Goal: Information Seeking & Learning: Learn about a topic

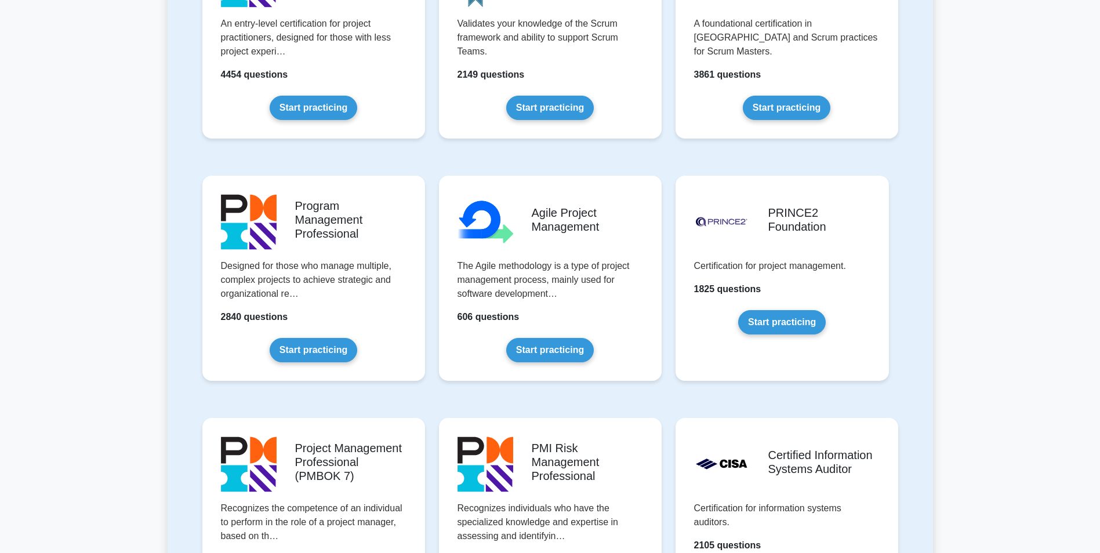
scroll to position [174, 0]
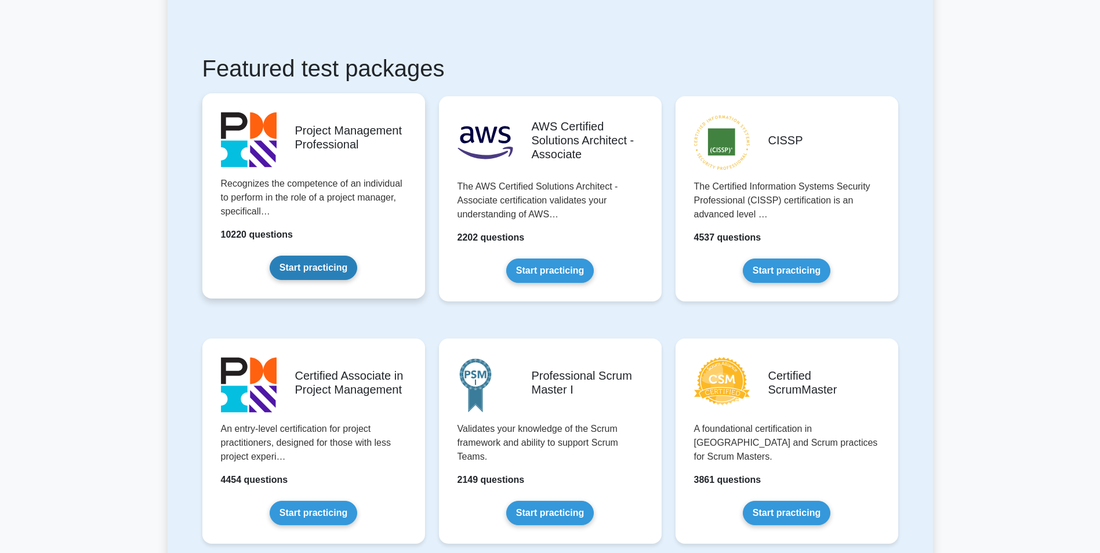
click at [325, 276] on link "Start practicing" at bounding box center [314, 268] width 88 height 24
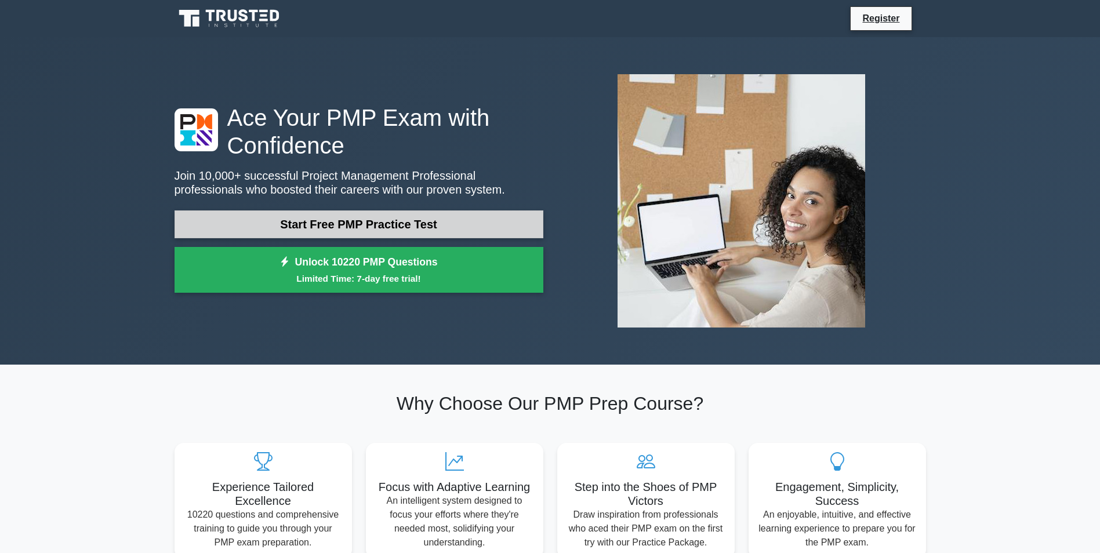
click at [357, 220] on link "Start Free PMP Practice Test" at bounding box center [359, 224] width 369 height 28
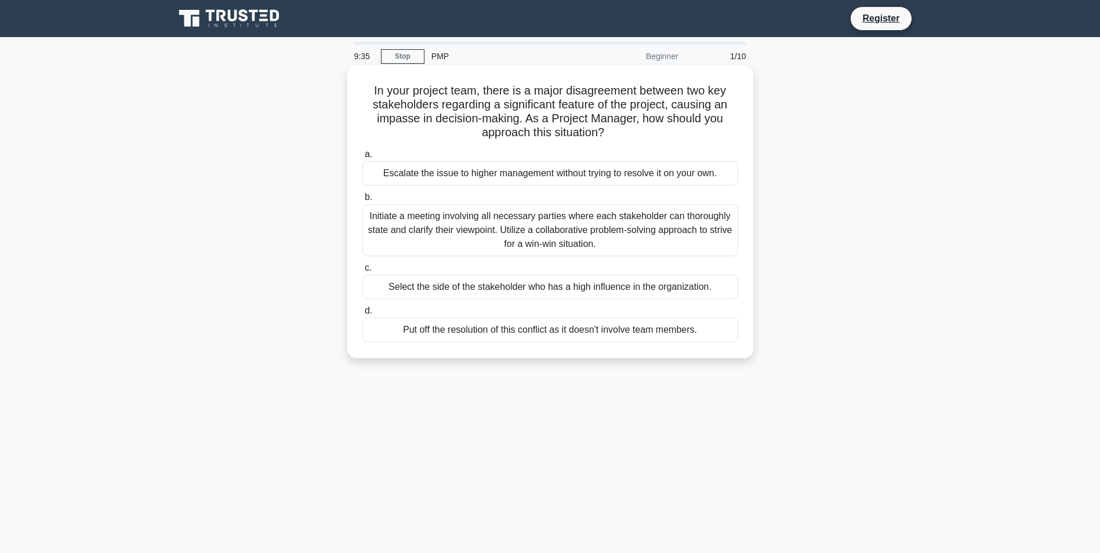
click at [557, 226] on div "Initiate a meeting involving all necessary parties where each stakeholder can t…" at bounding box center [550, 230] width 376 height 52
click at [362, 201] on input "b. Initiate a meeting involving all necessary parties where each stakeholder ca…" at bounding box center [362, 198] width 0 height 8
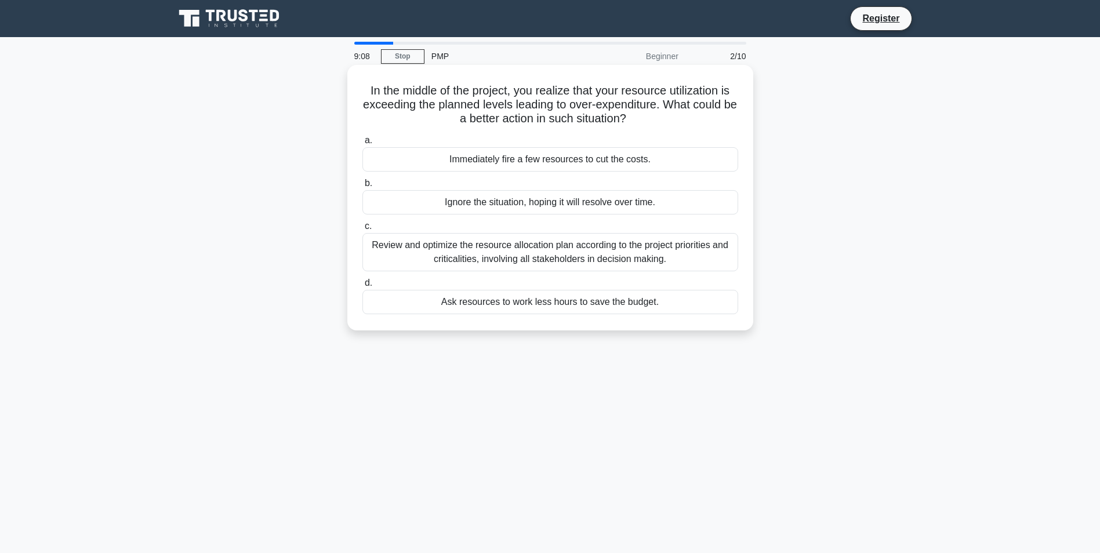
click at [574, 253] on div "Review and optimize the resource allocation plan according to the project prior…" at bounding box center [550, 252] width 376 height 38
click at [362, 230] on input "c. Review and optimize the resource allocation plan according to the project pr…" at bounding box center [362, 227] width 0 height 8
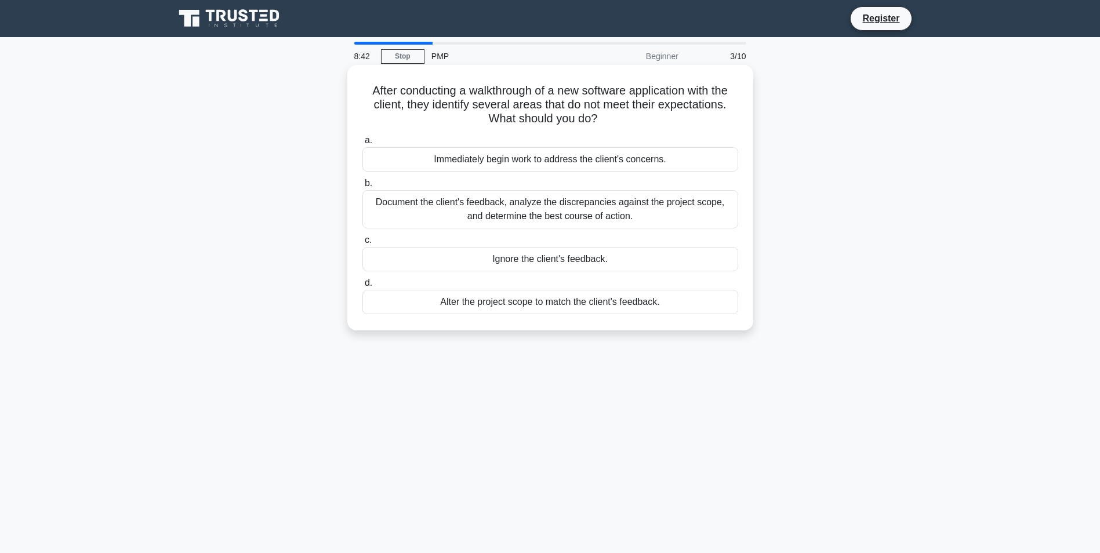
click at [604, 210] on div "Document the client's feedback, analyze the discrepancies against the project s…" at bounding box center [550, 209] width 376 height 38
click at [362, 187] on input "b. Document the client's feedback, analyze the discrepancies against the projec…" at bounding box center [362, 184] width 0 height 8
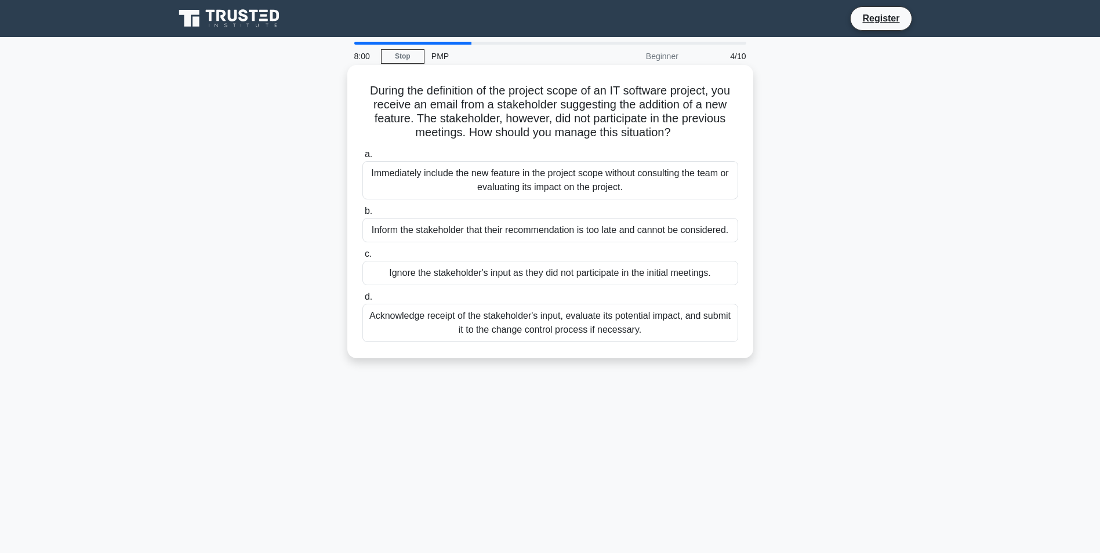
click at [622, 321] on div "Acknowledge receipt of the stakeholder's input, evaluate its potential impact, …" at bounding box center [550, 323] width 376 height 38
click at [362, 301] on input "d. Acknowledge receipt of the stakeholder's input, evaluate its potential impac…" at bounding box center [362, 297] width 0 height 8
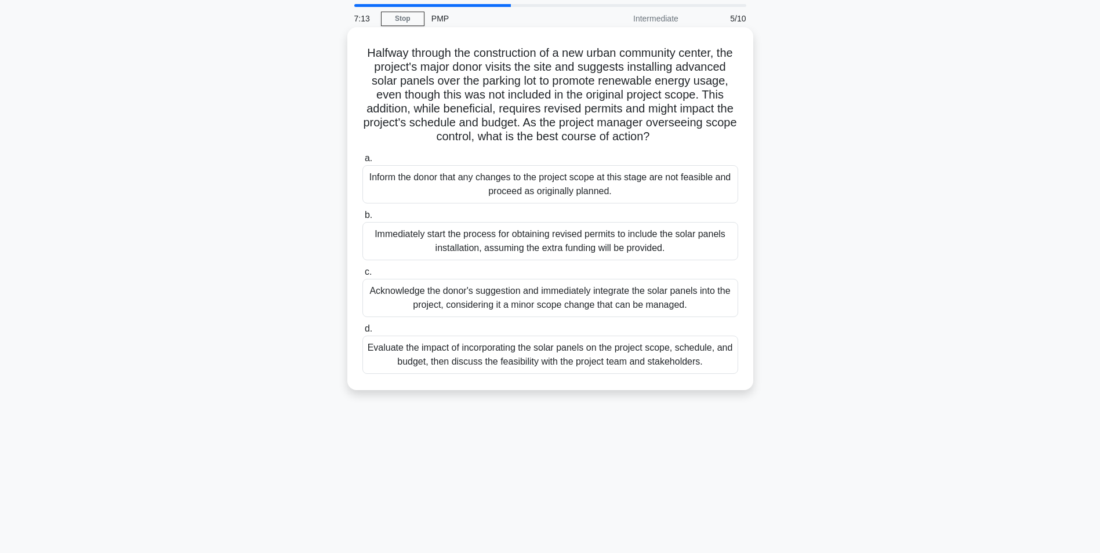
scroll to position [58, 0]
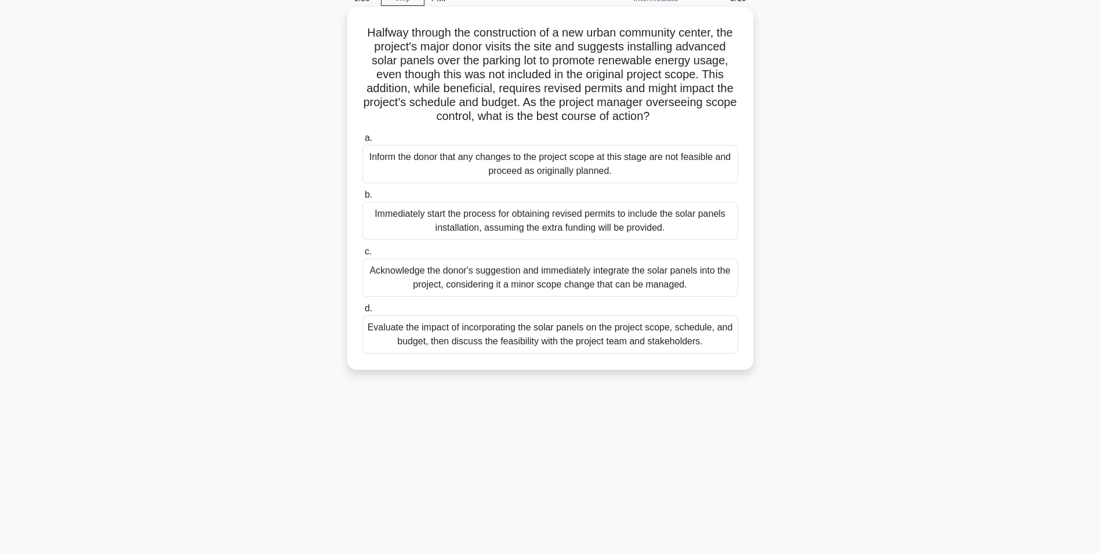
click at [615, 349] on div "Evaluate the impact of incorporating the solar panels on the project scope, sch…" at bounding box center [550, 334] width 376 height 38
click at [362, 313] on input "d. Evaluate the impact of incorporating the solar panels on the project scope, …" at bounding box center [362, 309] width 0 height 8
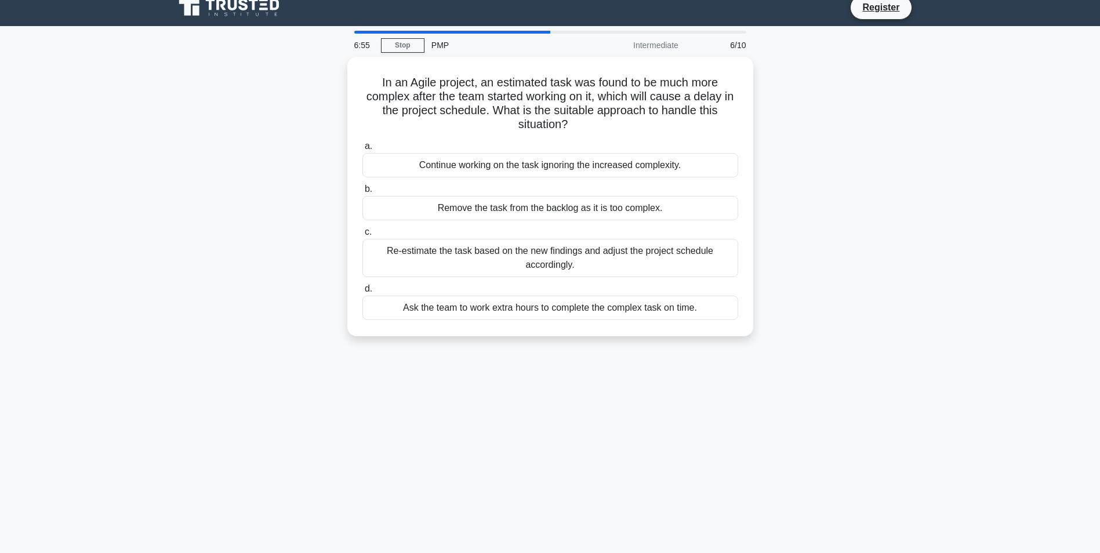
scroll to position [0, 0]
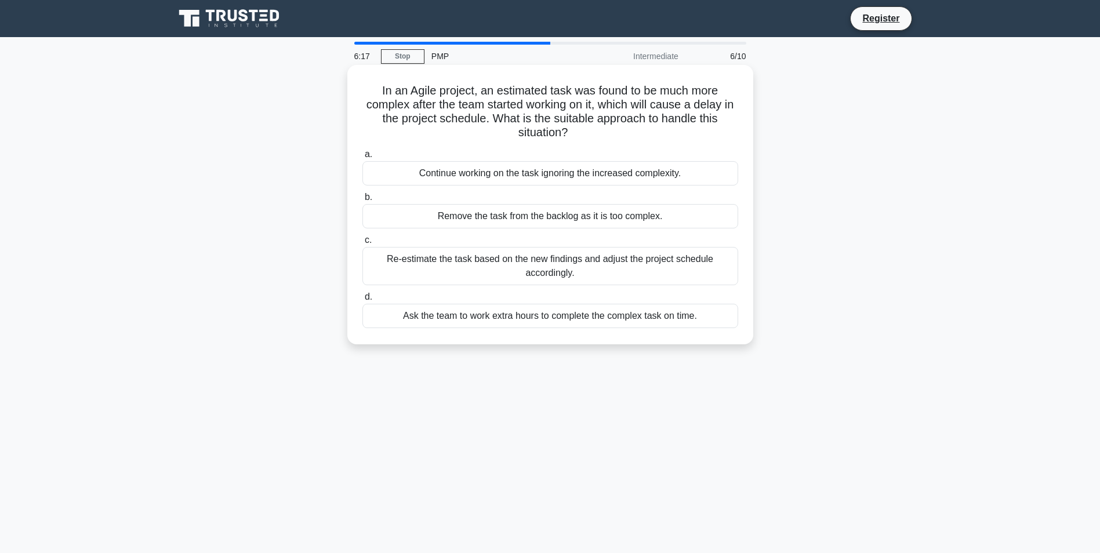
click at [688, 255] on div "Re-estimate the task based on the new findings and adjust the project schedule …" at bounding box center [550, 266] width 376 height 38
click at [362, 244] on input "c. Re-estimate the task based on the new findings and adjust the project schedu…" at bounding box center [362, 241] width 0 height 8
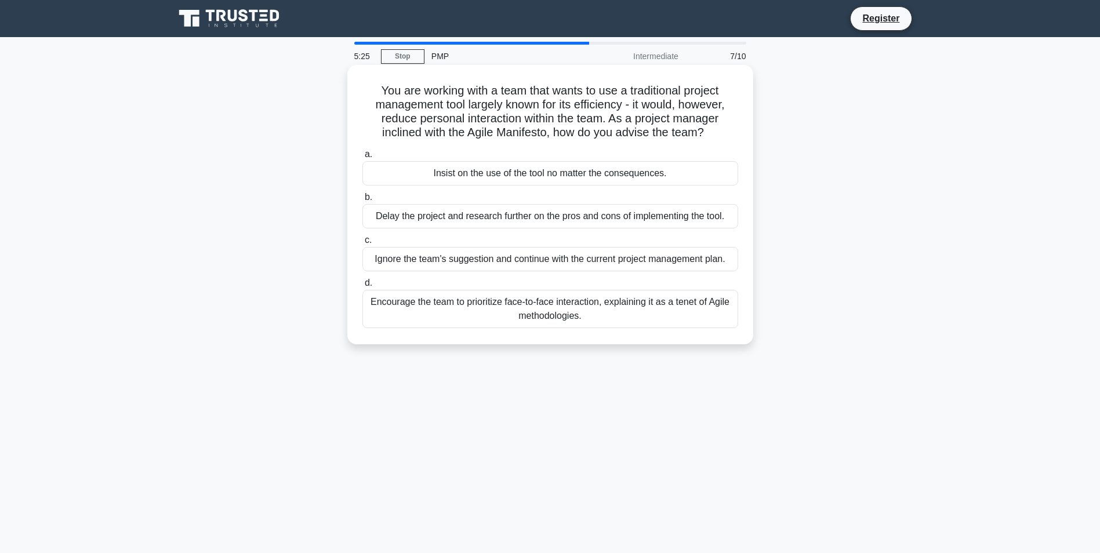
click at [511, 308] on div "Encourage the team to prioritize face-to-face interaction, explaining it as a t…" at bounding box center [550, 309] width 376 height 38
click at [362, 287] on input "d. Encourage the team to prioritize face-to-face interaction, explaining it as …" at bounding box center [362, 283] width 0 height 8
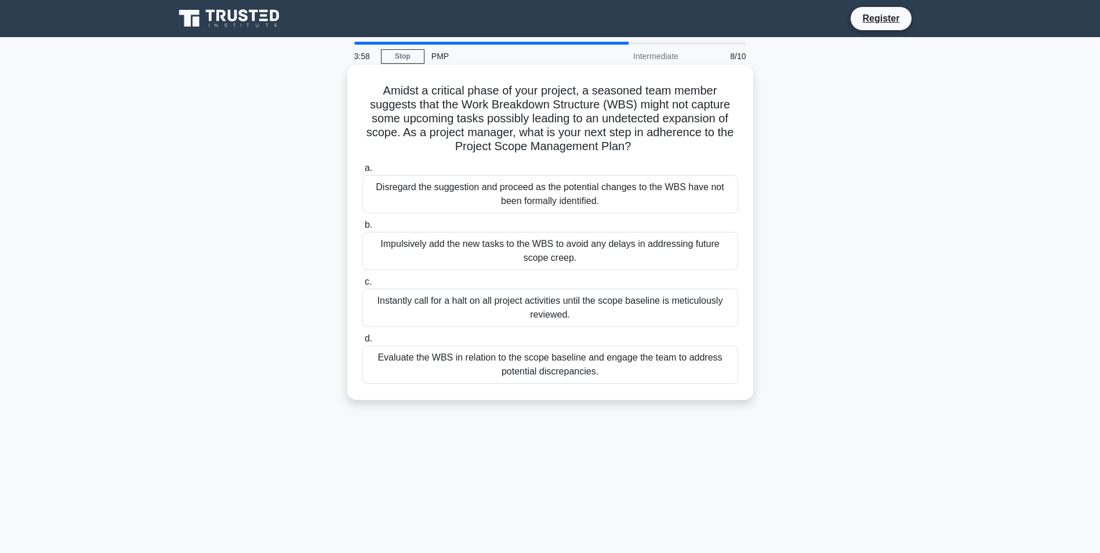
click at [605, 370] on div "Evaluate the WBS in relation to the scope baseline and engage the team to addre…" at bounding box center [550, 365] width 376 height 38
click at [362, 343] on input "d. Evaluate the WBS in relation to the scope baseline and engage the team to ad…" at bounding box center [362, 339] width 0 height 8
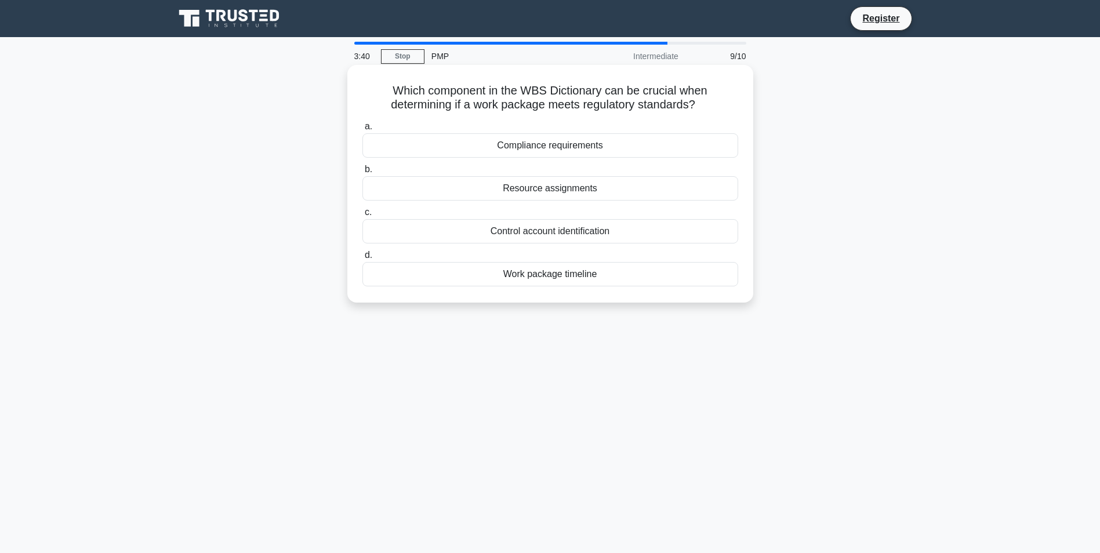
click at [598, 145] on div "Compliance requirements" at bounding box center [550, 145] width 376 height 24
click at [362, 130] on input "a. Compliance requirements" at bounding box center [362, 127] width 0 height 8
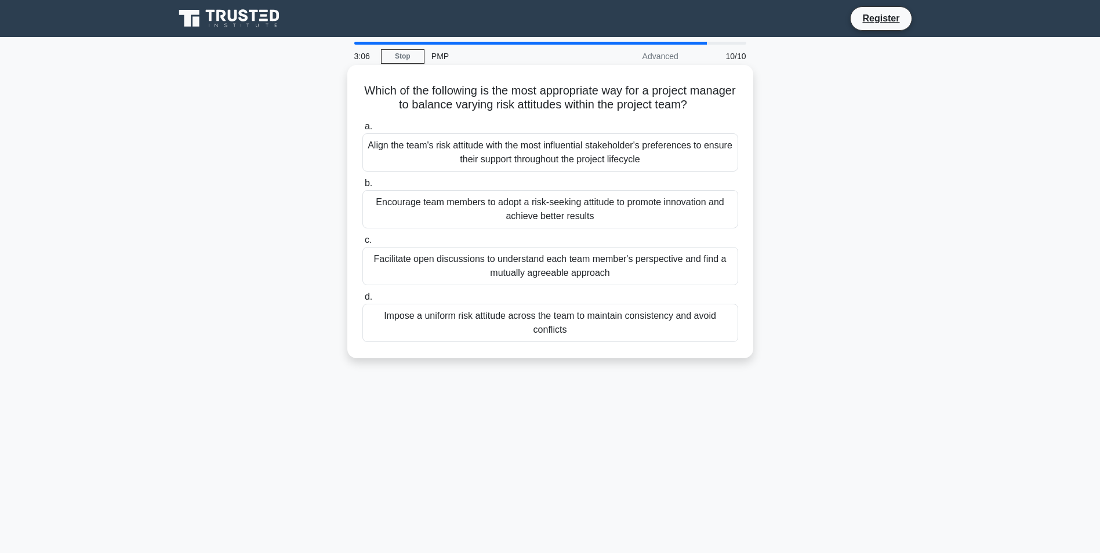
click at [459, 206] on div "Encourage team members to adopt a risk-seeking attitude to promote innovation a…" at bounding box center [550, 209] width 376 height 38
click at [362, 187] on input "b. Encourage team members to adopt a risk-seeking attitude to promote innovatio…" at bounding box center [362, 184] width 0 height 8
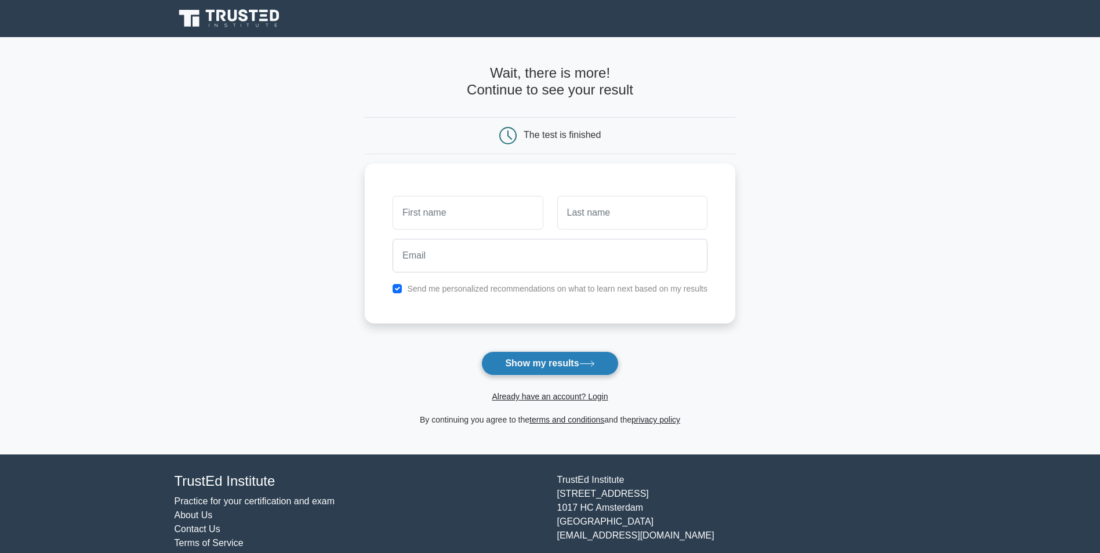
click at [532, 369] on button "Show my results" at bounding box center [549, 363] width 137 height 24
click at [447, 215] on input "text" at bounding box center [468, 210] width 150 height 34
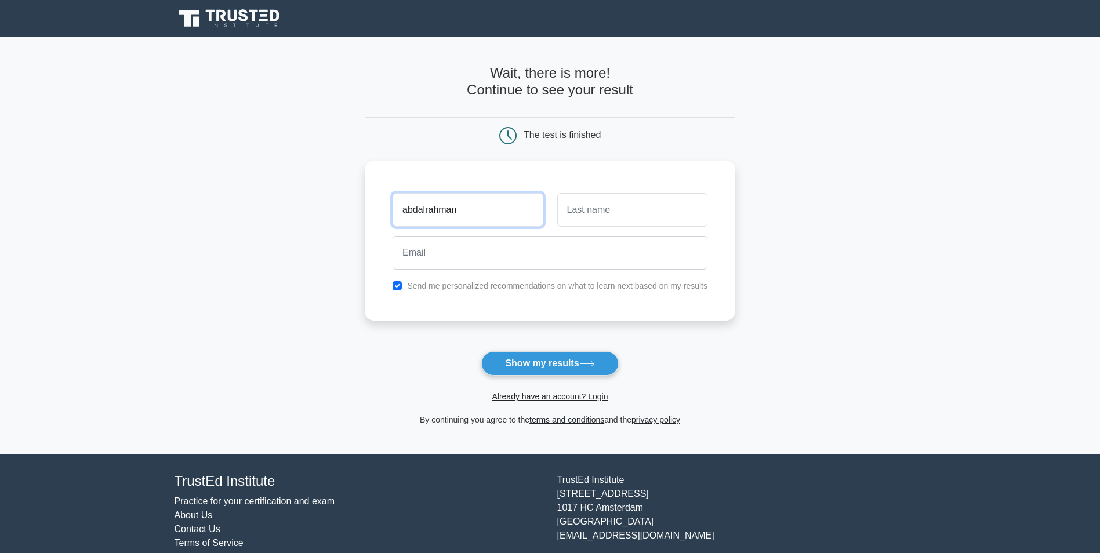
type input "abdalrahman"
click at [641, 215] on input "text" at bounding box center [632, 210] width 150 height 34
type input "bishawi"
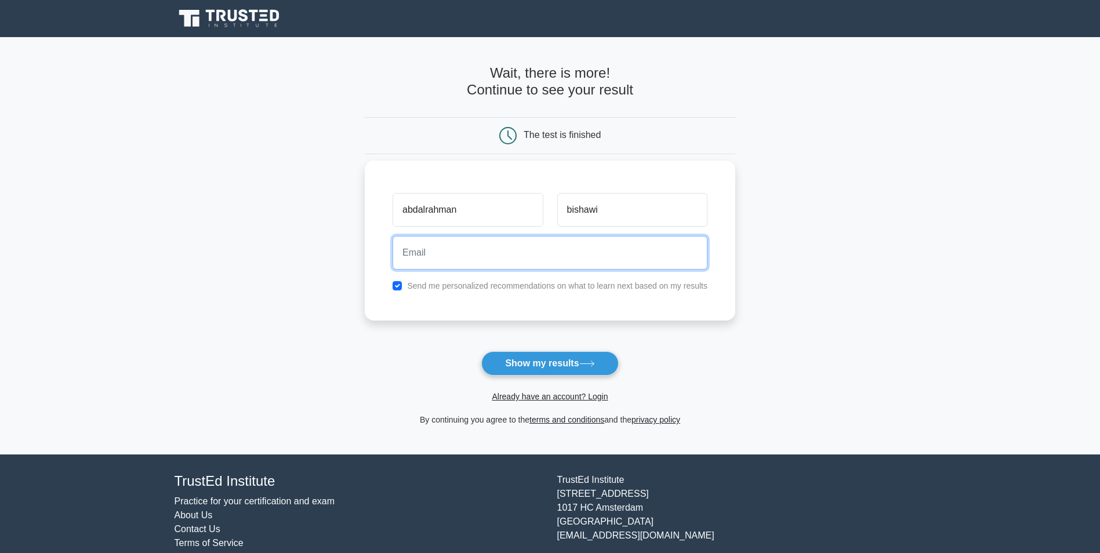
click at [469, 254] on input "email" at bounding box center [550, 253] width 315 height 34
type input "a.bishawi91@gmail.com"
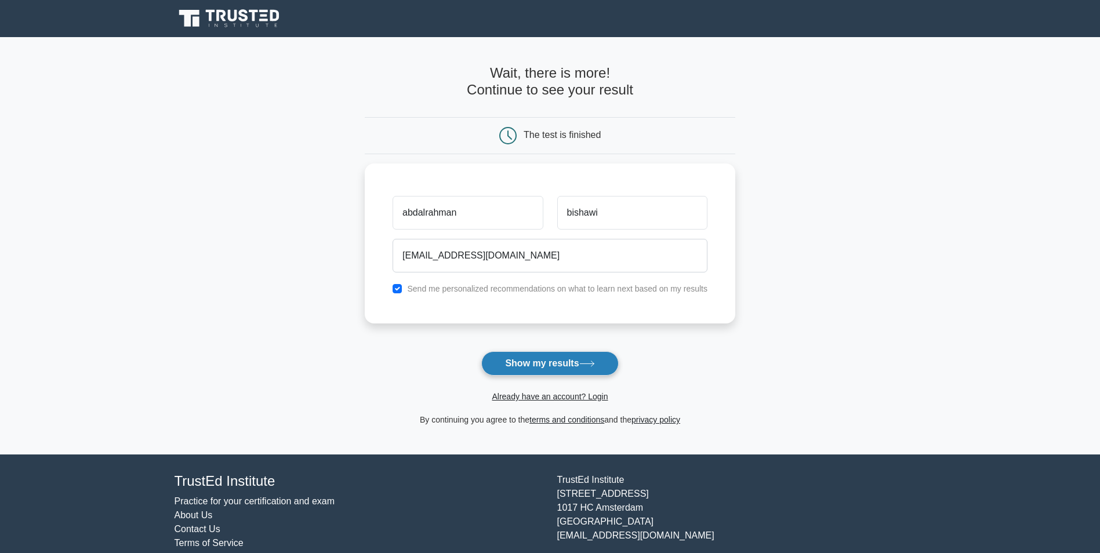
click at [599, 362] on button "Show my results" at bounding box center [549, 363] width 137 height 24
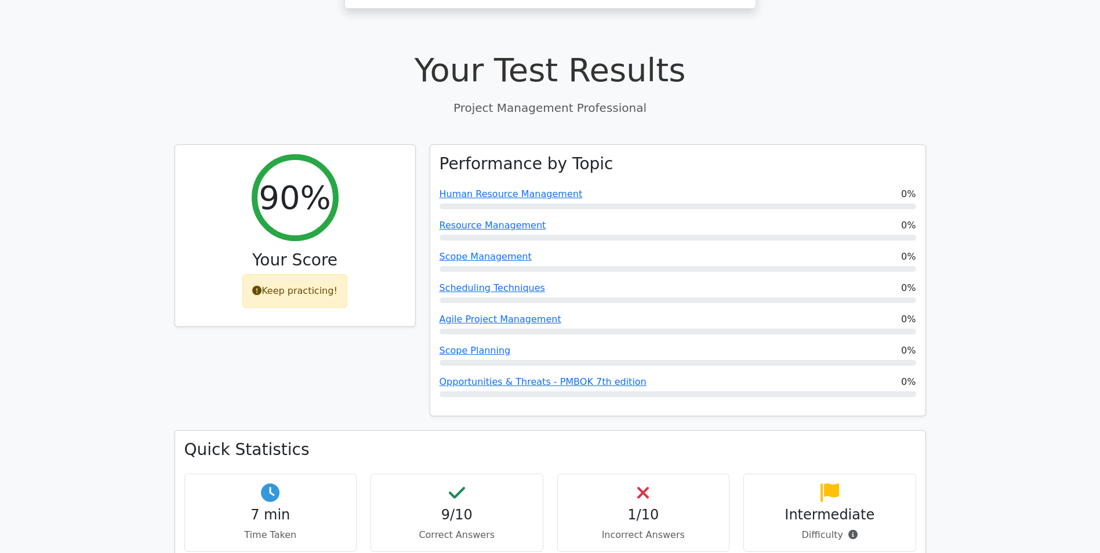
scroll to position [406, 0]
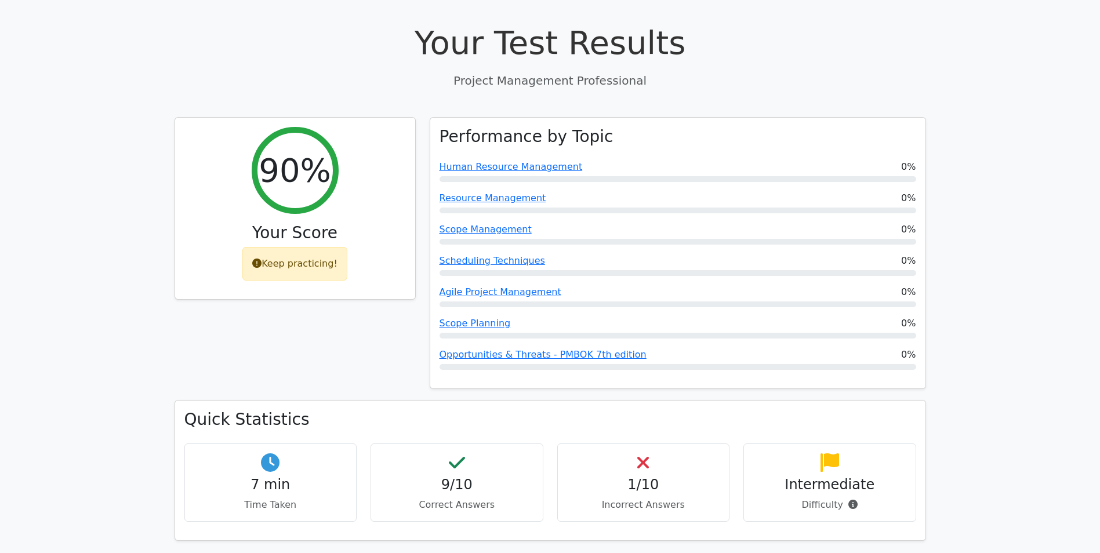
click at [645, 477] on h4 "1/10" at bounding box center [643, 485] width 153 height 17
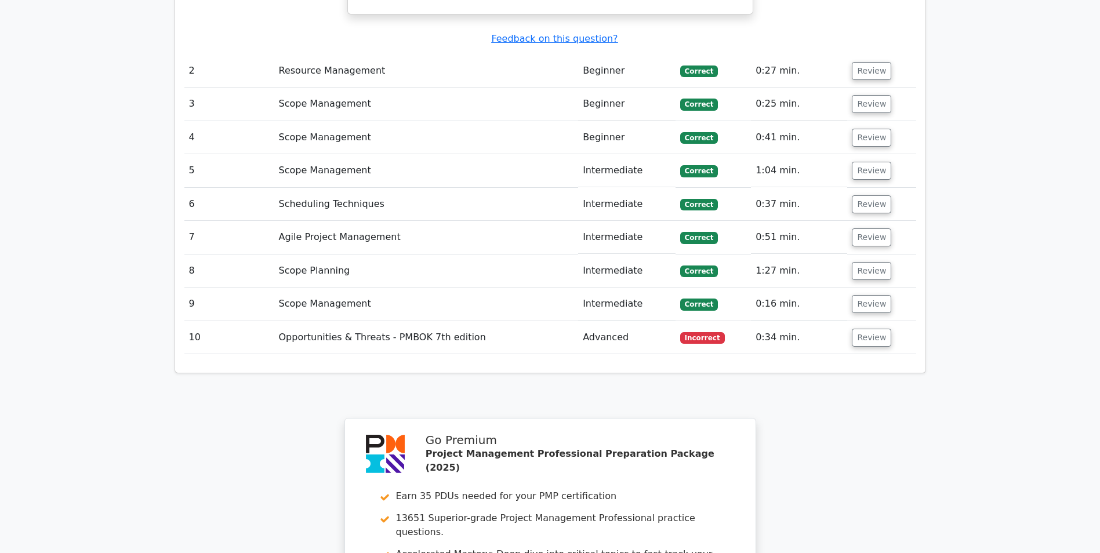
scroll to position [1681, 0]
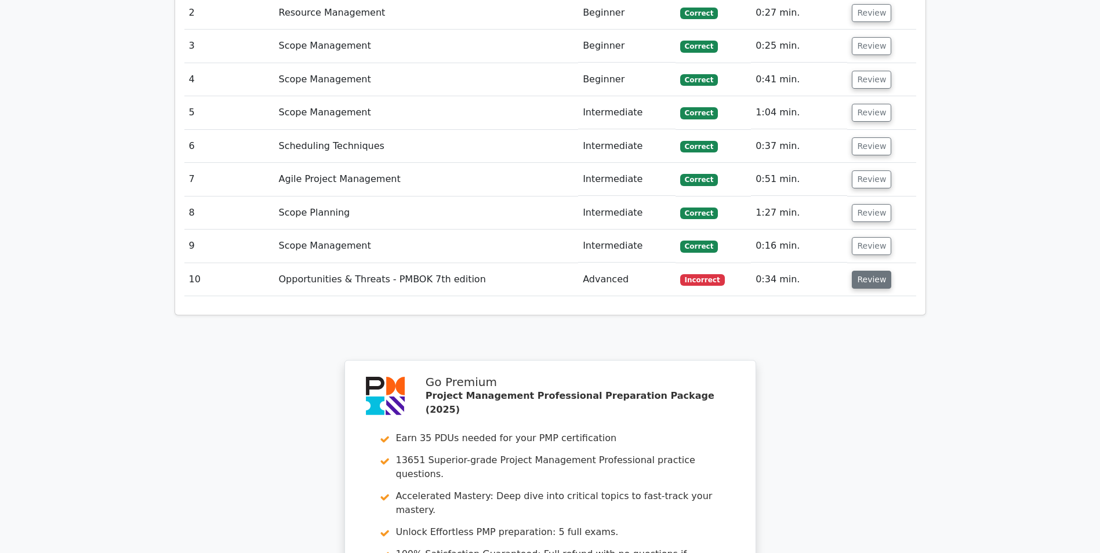
click at [875, 271] on button "Review" at bounding box center [871, 280] width 39 height 18
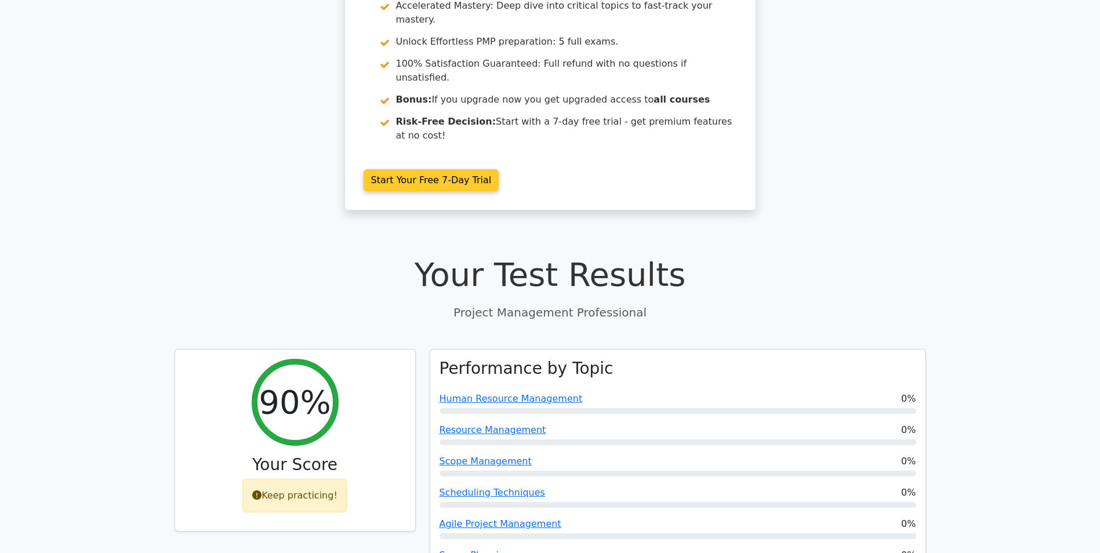
scroll to position [0, 0]
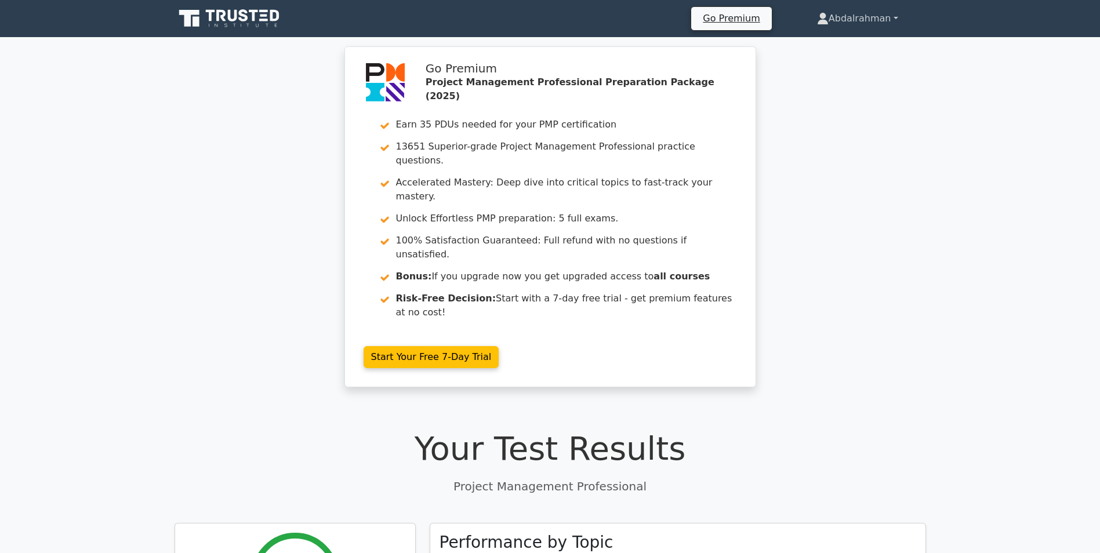
click at [902, 16] on link "Abdalrahman" at bounding box center [857, 18] width 137 height 23
click at [914, 103] on div "Go Premium Project Management Professional Preparation Package (2025) Earn 35 P…" at bounding box center [550, 223] width 1100 height 355
